Goal: Check status: Verify the current state of an ongoing process or item

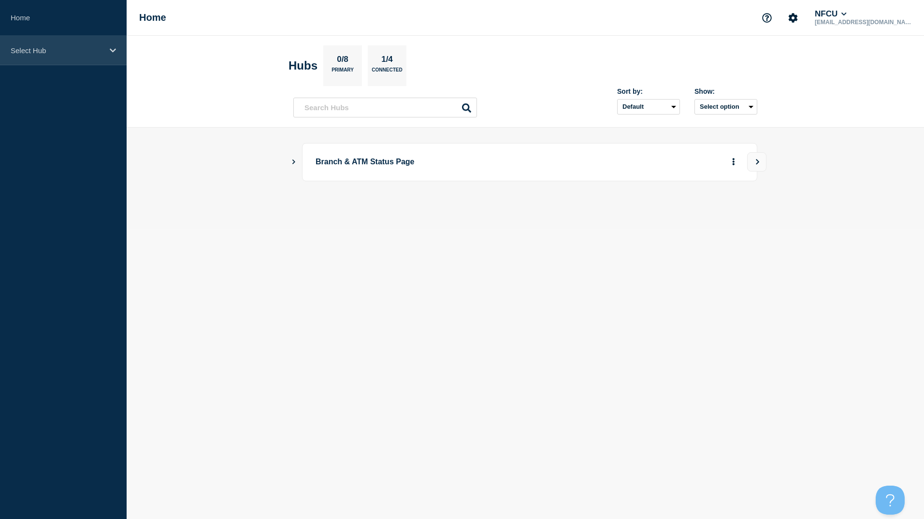
click at [65, 43] on div "Select Hub" at bounding box center [63, 50] width 127 height 29
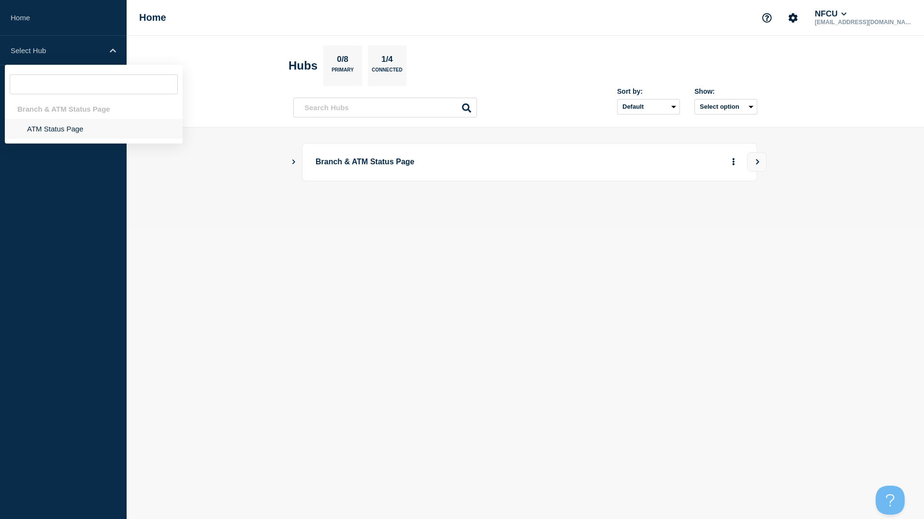
click at [40, 127] on li "ATM Status Page" at bounding box center [94, 129] width 178 height 20
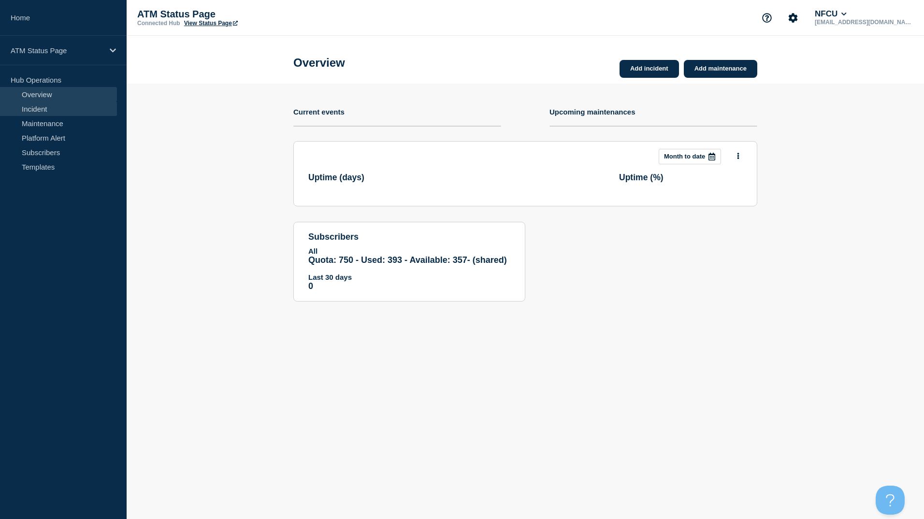
click at [49, 108] on link "Incident" at bounding box center [58, 108] width 117 height 14
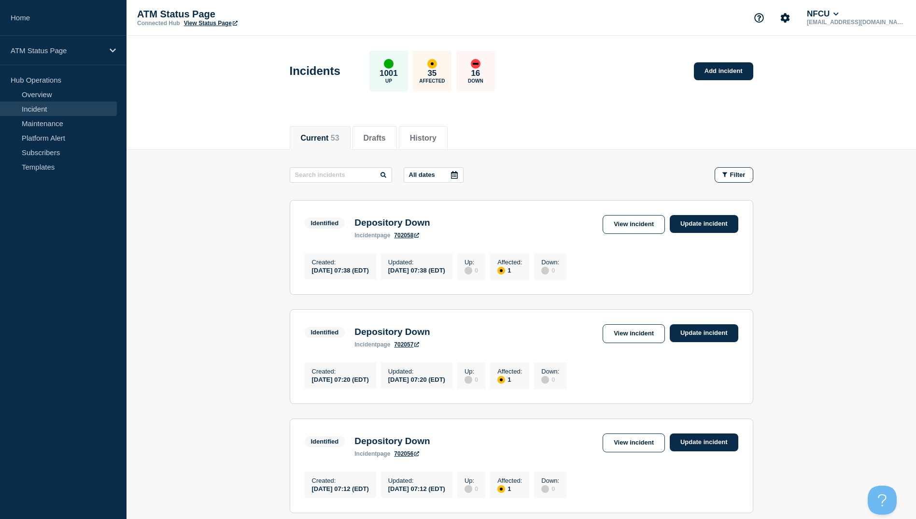
click at [457, 171] on icon at bounding box center [455, 175] width 8 height 8
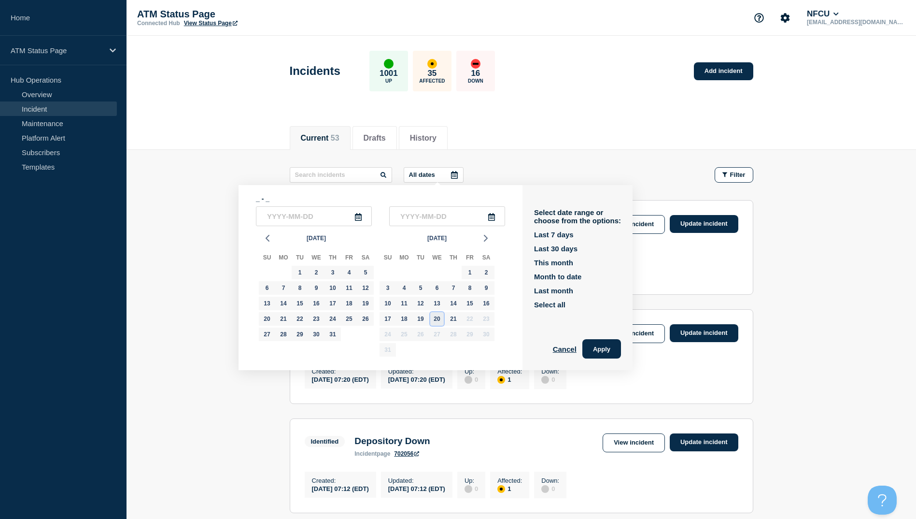
click at [442, 322] on div "20" at bounding box center [437, 319] width 14 height 14
type input "2025-08-20"
click at [442, 322] on div "20" at bounding box center [437, 319] width 14 height 14
type input "2025-08-20"
click at [615, 350] on button "Apply" at bounding box center [602, 348] width 39 height 19
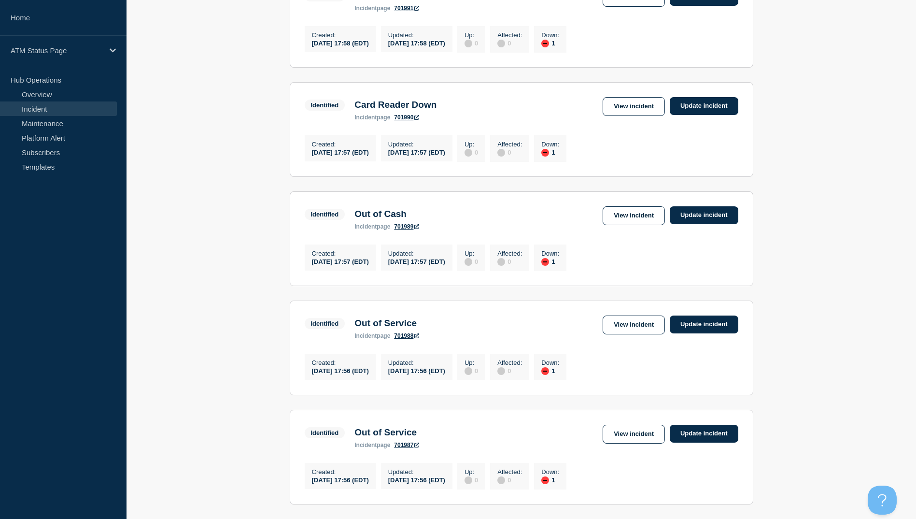
scroll to position [928, 0]
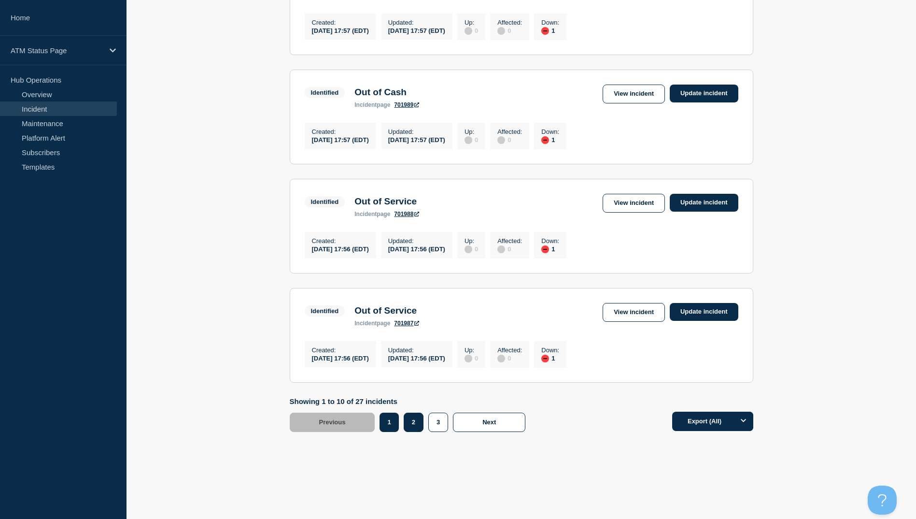
click at [419, 419] on button "2" at bounding box center [414, 422] width 20 height 19
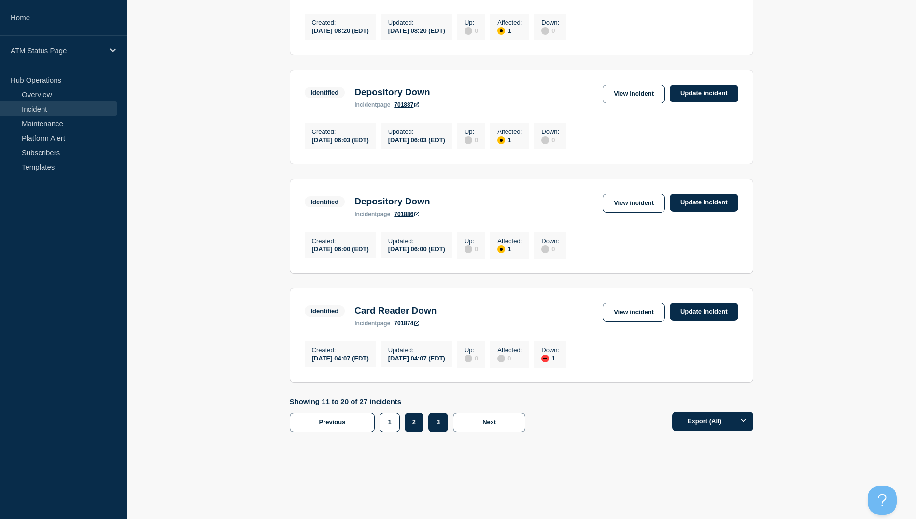
click at [437, 415] on button "3" at bounding box center [438, 422] width 20 height 19
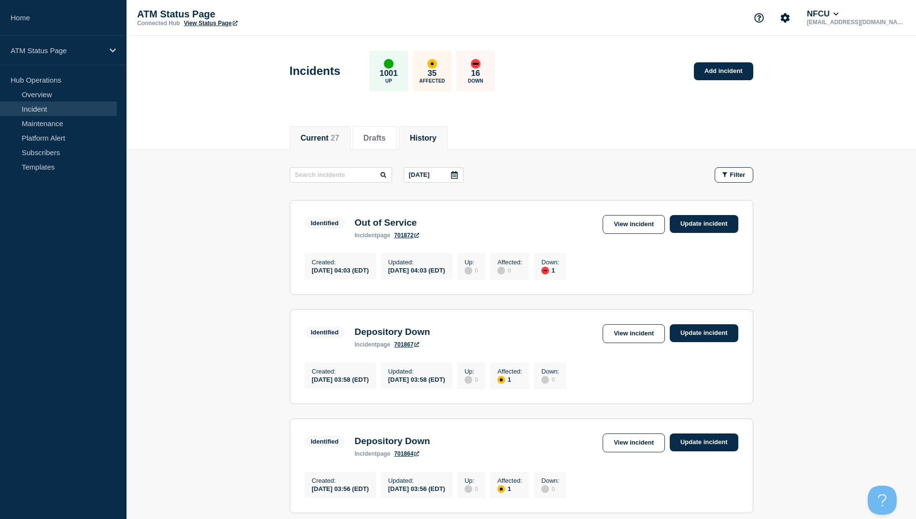
click at [437, 140] on button "History" at bounding box center [423, 138] width 27 height 9
click at [457, 175] on icon at bounding box center [455, 175] width 8 height 8
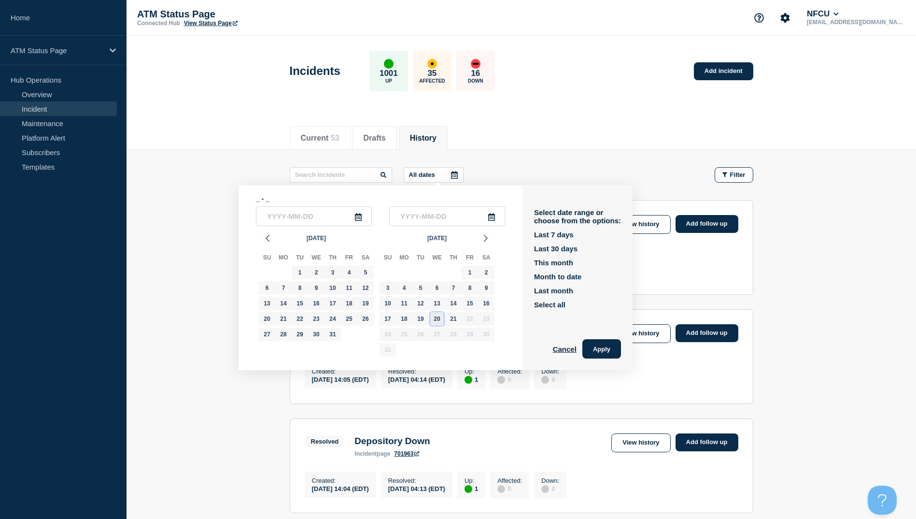
click at [437, 320] on div "20" at bounding box center [437, 319] width 14 height 14
type input "2025-08-20"
click at [437, 320] on div "20" at bounding box center [437, 319] width 14 height 14
type input "2025-08-20"
click at [598, 347] on button "Apply" at bounding box center [602, 348] width 39 height 19
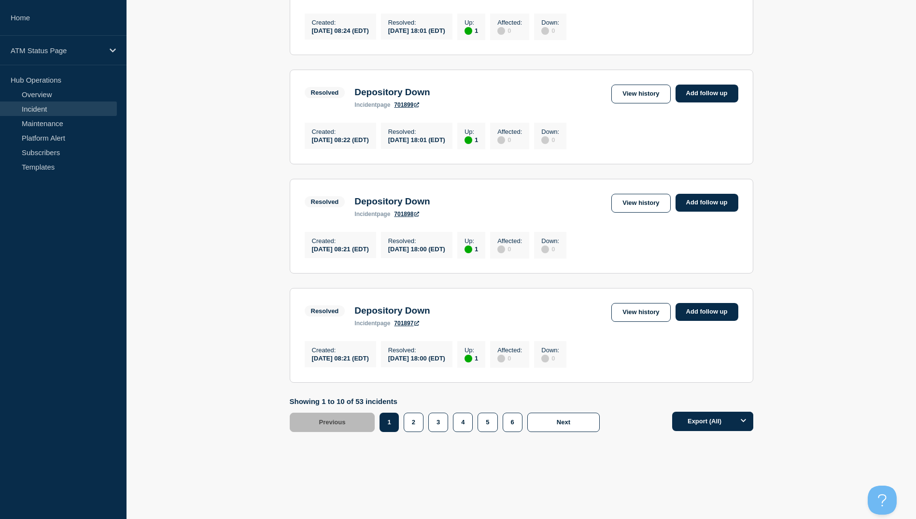
scroll to position [928, 0]
click at [418, 427] on button "2" at bounding box center [414, 422] width 20 height 19
click at [436, 416] on button "3" at bounding box center [438, 422] width 20 height 19
click at [459, 425] on button "4" at bounding box center [463, 422] width 20 height 19
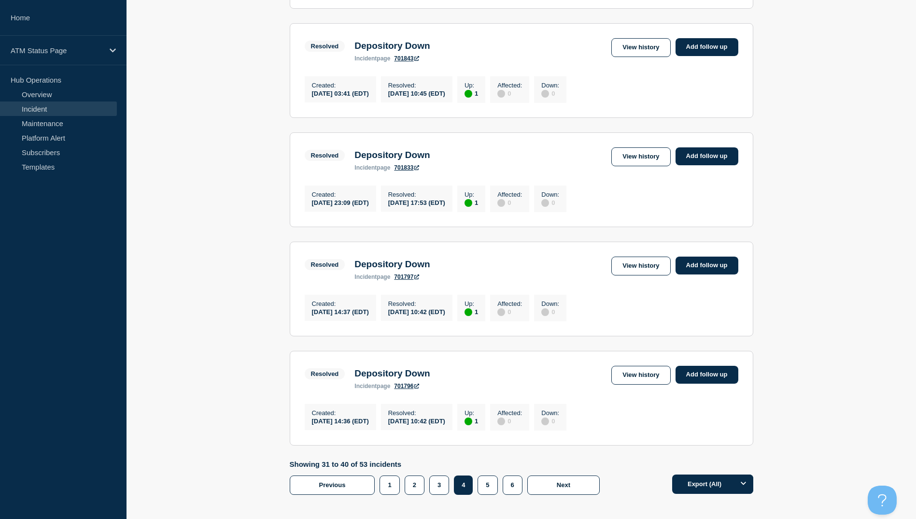
scroll to position [880, 0]
